Goal: Use online tool/utility: Utilize a website feature to perform a specific function

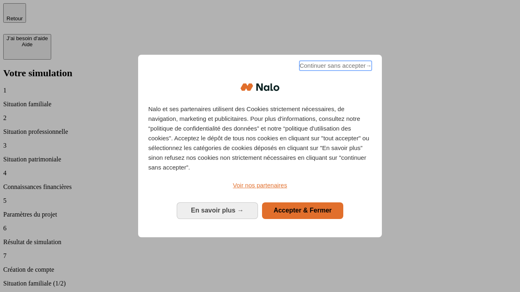
click at [335, 67] on span "Continuer sans accepter →" at bounding box center [335, 66] width 72 height 10
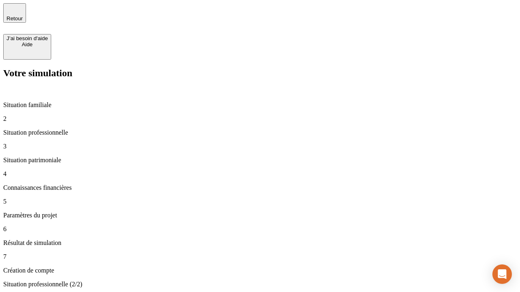
type input "30 000"
type input "1 000"
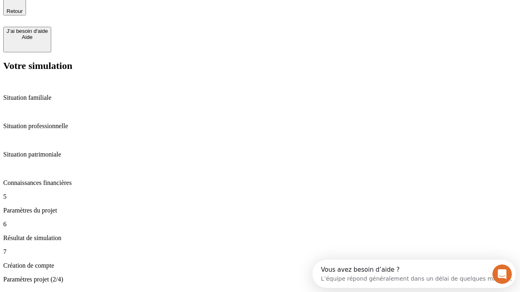
type input "65"
type input "5 000"
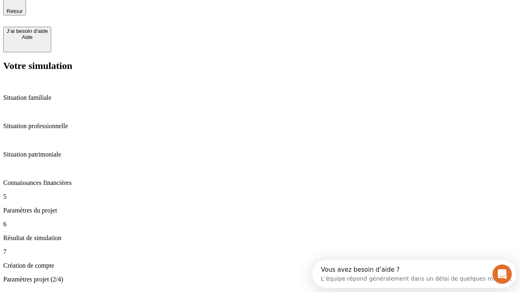
type input "640"
